Goal: Information Seeking & Learning: Learn about a topic

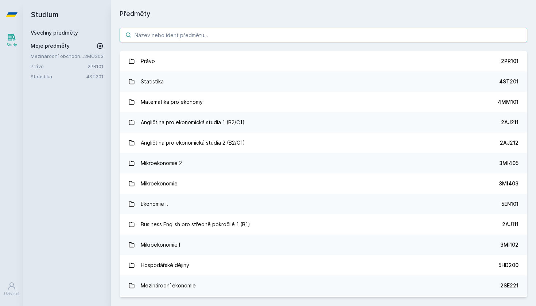
click at [186, 37] on input "search" at bounding box center [324, 35] width 408 height 15
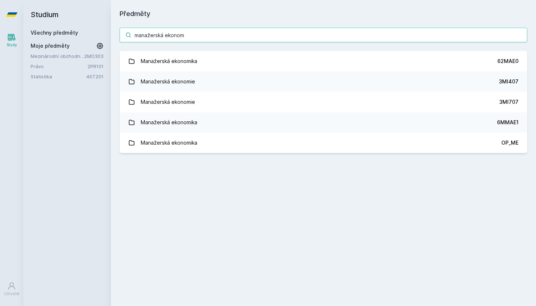
type input "manažerská ekonom"
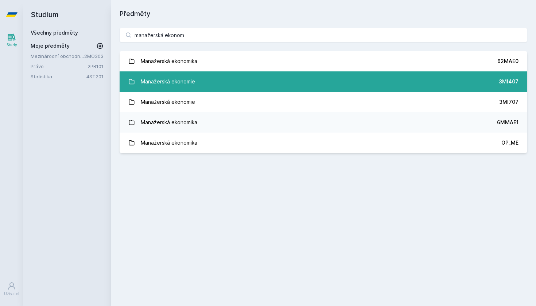
drag, startPoint x: 187, startPoint y: 48, endPoint x: 194, endPoint y: 81, distance: 33.9
click at [194, 81] on div "Manažerská ekonomie" at bounding box center [168, 81] width 54 height 15
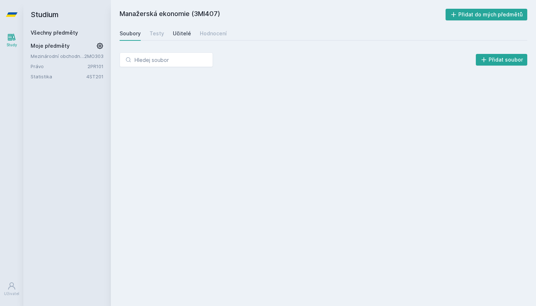
click at [182, 34] on div "Učitelé" at bounding box center [182, 33] width 18 height 7
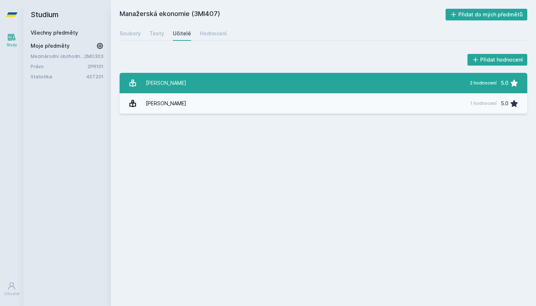
click at [187, 84] on link "[PERSON_NAME] 2 hodnocení 5.0" at bounding box center [324, 83] width 408 height 20
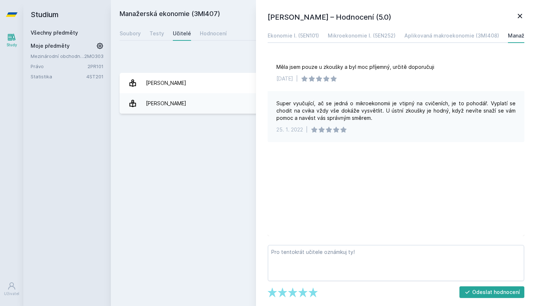
click at [432, 15] on icon at bounding box center [519, 16] width 9 height 9
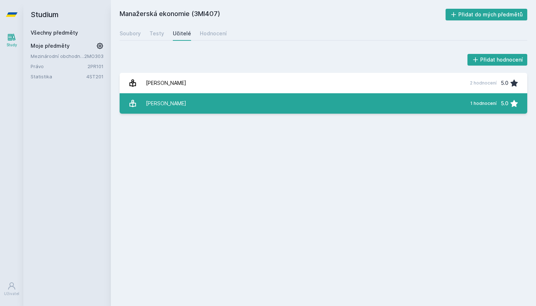
click at [250, 105] on link "[PERSON_NAME] 1 hodnocení 5.0" at bounding box center [324, 103] width 408 height 20
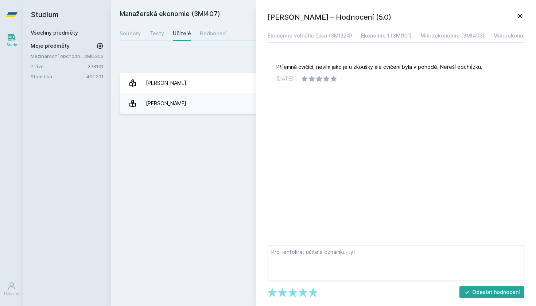
click at [432, 18] on icon at bounding box center [519, 16] width 9 height 9
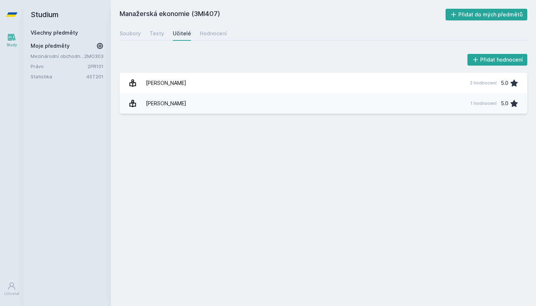
click at [13, 16] on icon at bounding box center [12, 14] width 12 height 4
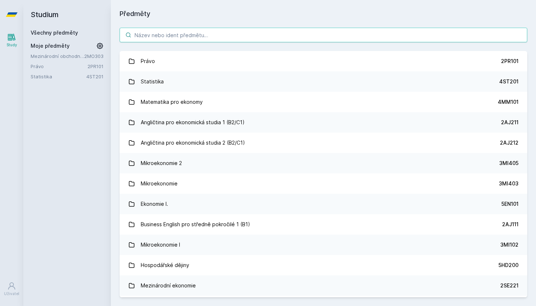
click at [178, 33] on input "search" at bounding box center [324, 35] width 408 height 15
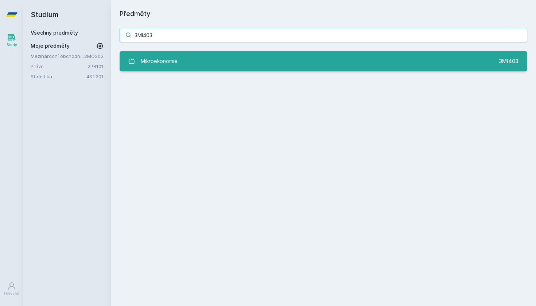
type input "3MI403"
click at [182, 59] on link "Mikroekonomie 3MI403" at bounding box center [324, 61] width 408 height 20
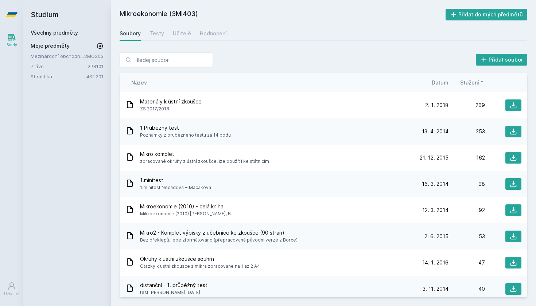
click at [337, 48] on div "Přidat soubor Řazení: Název Datum Stažení Název Datum Stažení Materiály k ústní…" at bounding box center [323, 175] width 425 height 262
click at [180, 32] on div "Učitelé" at bounding box center [182, 33] width 18 height 7
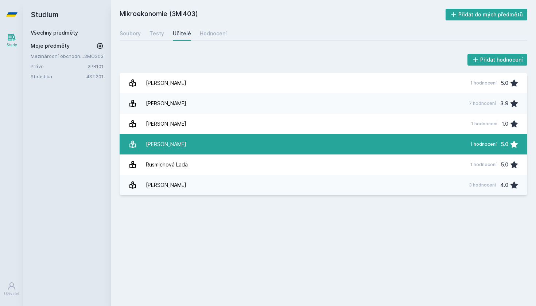
click at [216, 143] on link "[PERSON_NAME] 1 hodnocení 5.0" at bounding box center [324, 144] width 408 height 20
